Goal: Share content: Share content

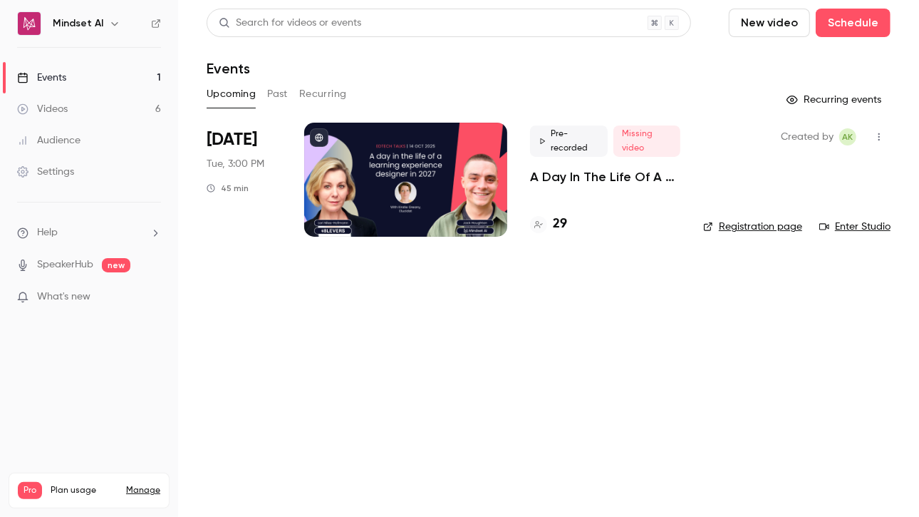
click at [579, 179] on p "A Day In The Life Of A Learning Experience Designer In [DATE] | EdTech Talks EP2" at bounding box center [605, 176] width 150 height 17
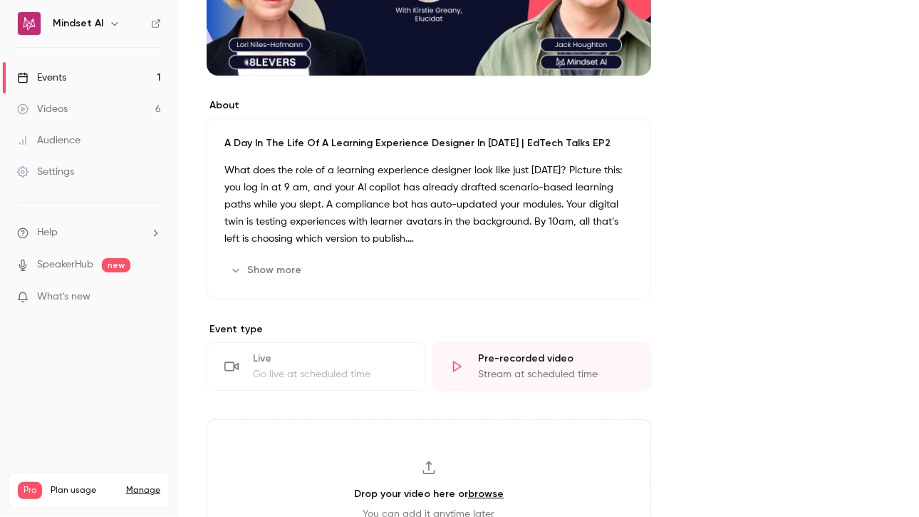
scroll to position [380, 0]
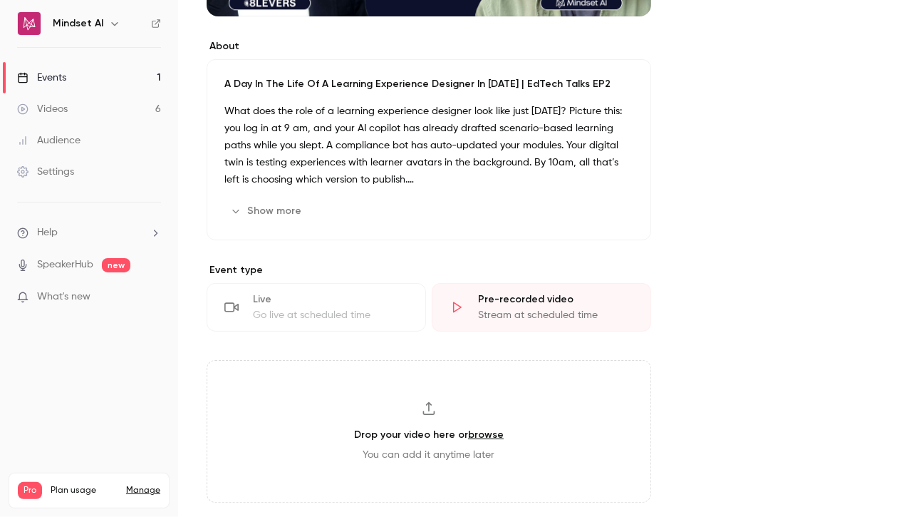
click at [440, 146] on p "What does the role of a learning experience designer look like just [DATE]? Pic…" at bounding box center [429, 146] width 409 height 86
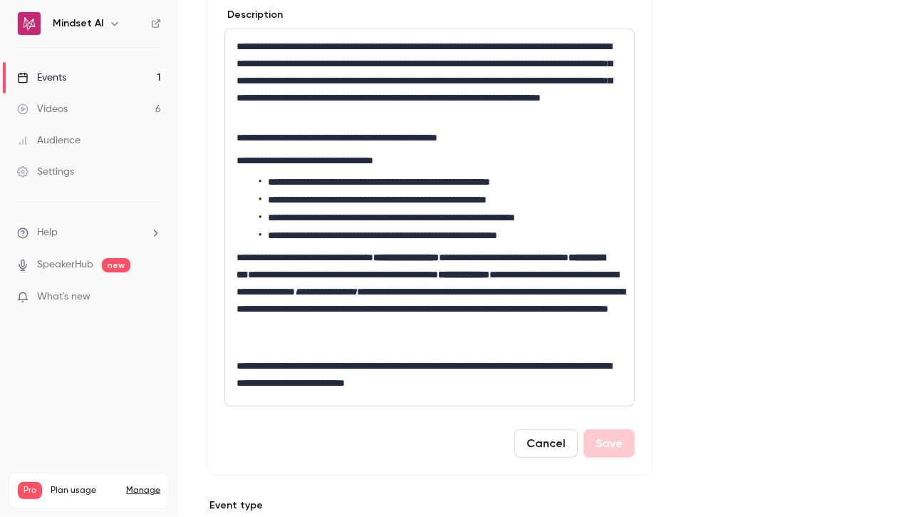
scroll to position [522, 0]
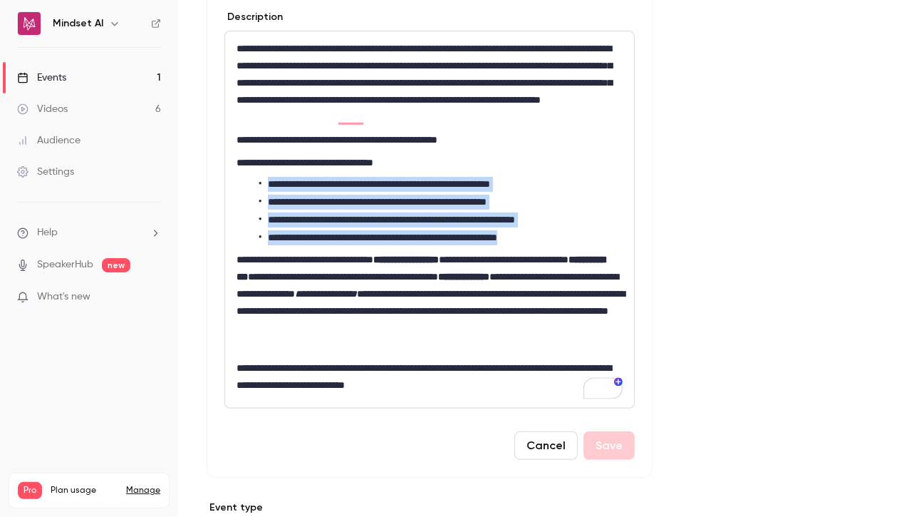
drag, startPoint x: 266, startPoint y: 180, endPoint x: 579, endPoint y: 233, distance: 317.3
click at [579, 233] on ul "**********" at bounding box center [430, 211] width 386 height 68
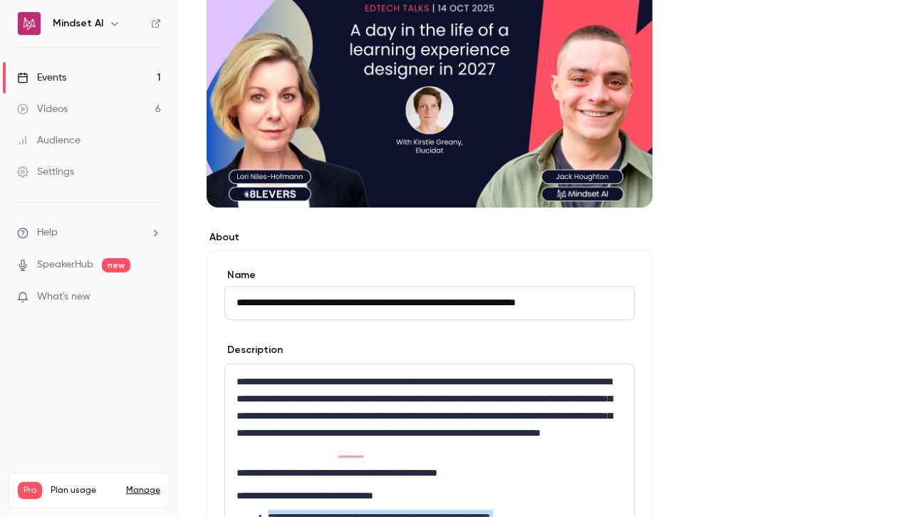
scroll to position [0, 0]
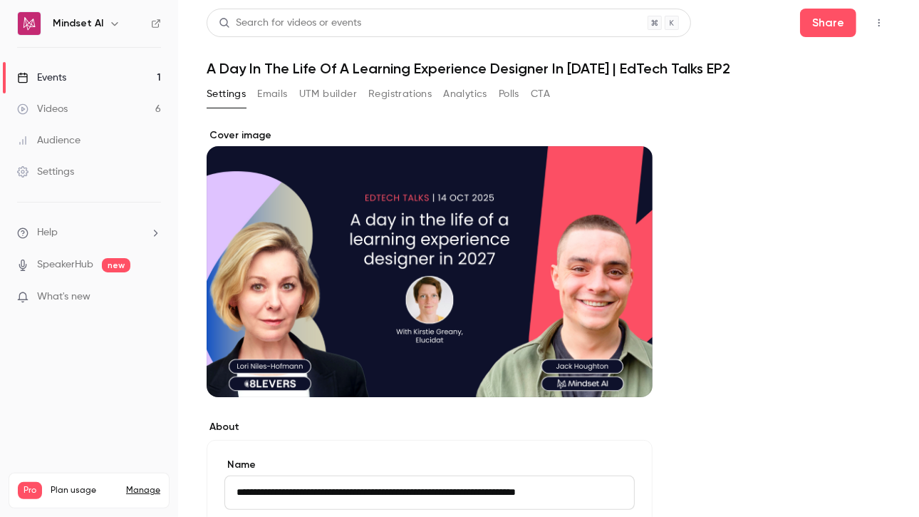
click at [243, 99] on button "Settings" at bounding box center [226, 94] width 39 height 23
click at [806, 31] on button "Share" at bounding box center [828, 23] width 56 height 29
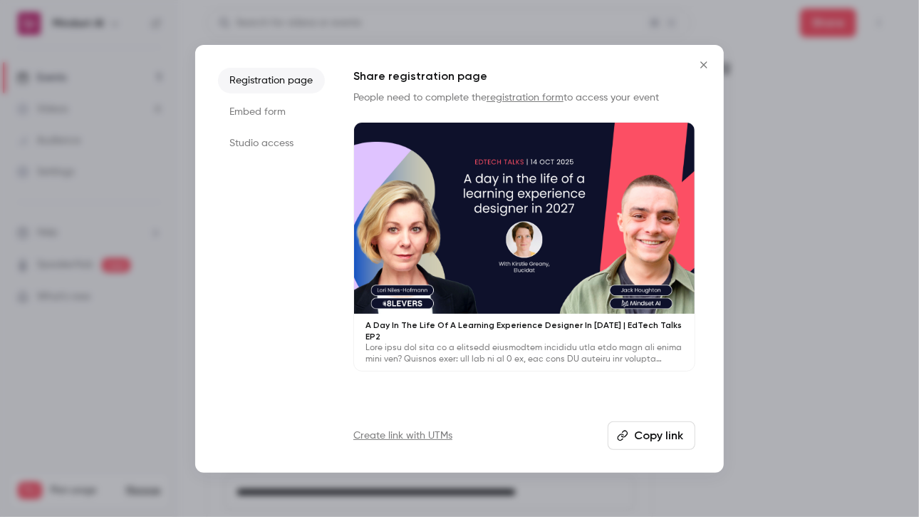
click at [677, 433] on button "Copy link" at bounding box center [652, 435] width 88 height 29
click at [112, 125] on div at bounding box center [459, 258] width 919 height 517
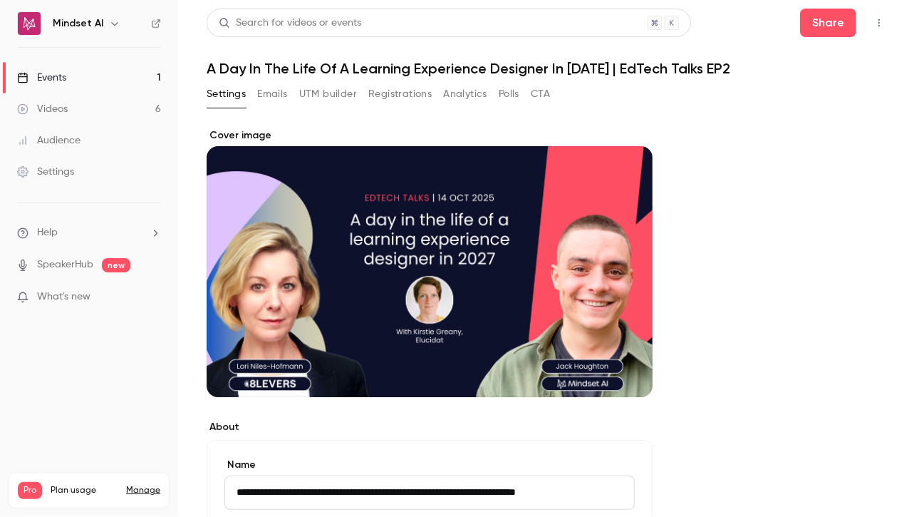
click at [66, 103] on div "Videos" at bounding box center [42, 109] width 51 height 14
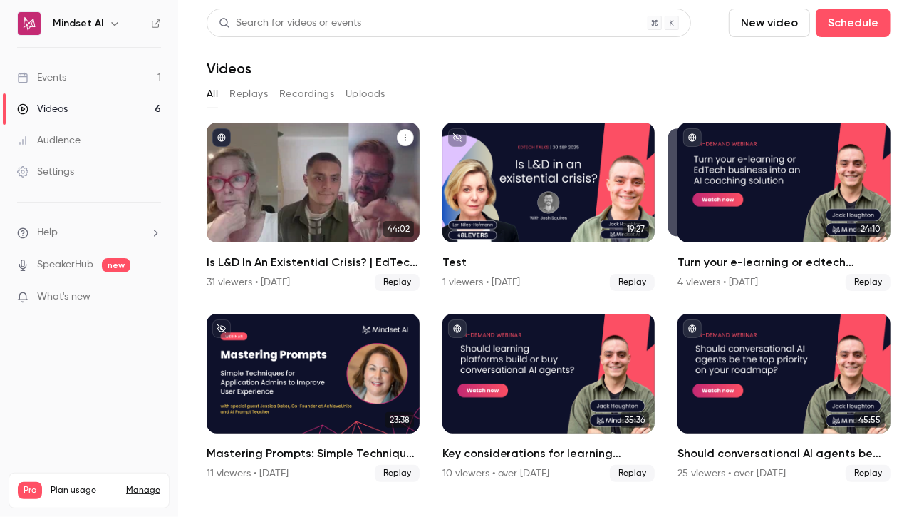
click at [271, 172] on div "Is L&D In An Existential Crisis? | EdTech Talks EP1" at bounding box center [313, 183] width 213 height 120
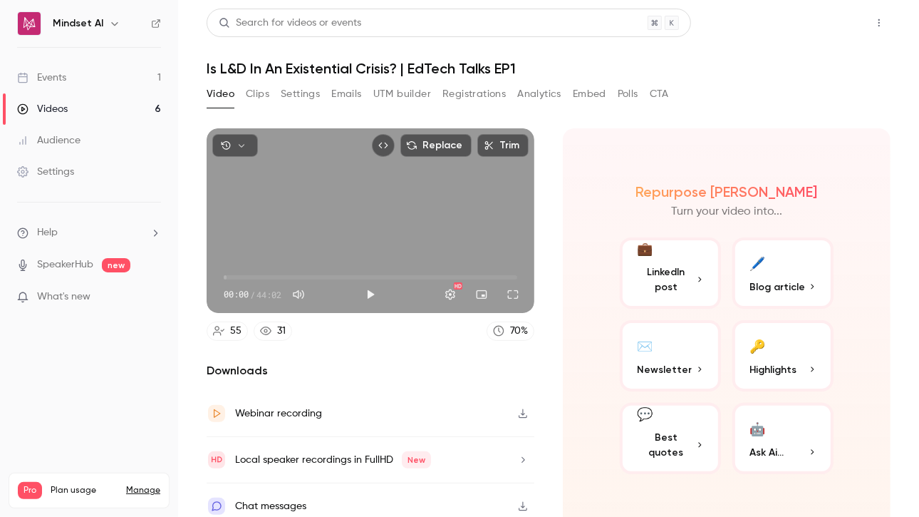
click at [810, 27] on button "Share" at bounding box center [828, 23] width 56 height 29
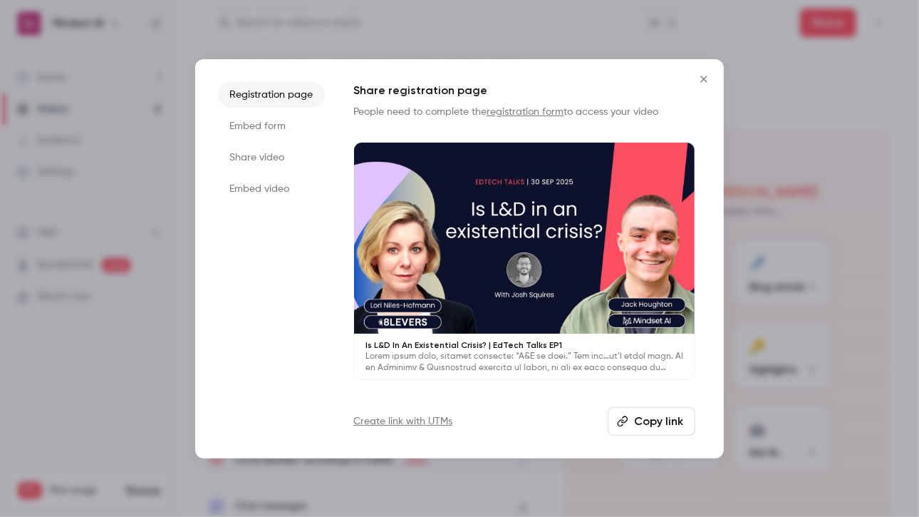
click at [656, 421] on button "Copy link" at bounding box center [652, 421] width 88 height 29
